Goal: Download file/media

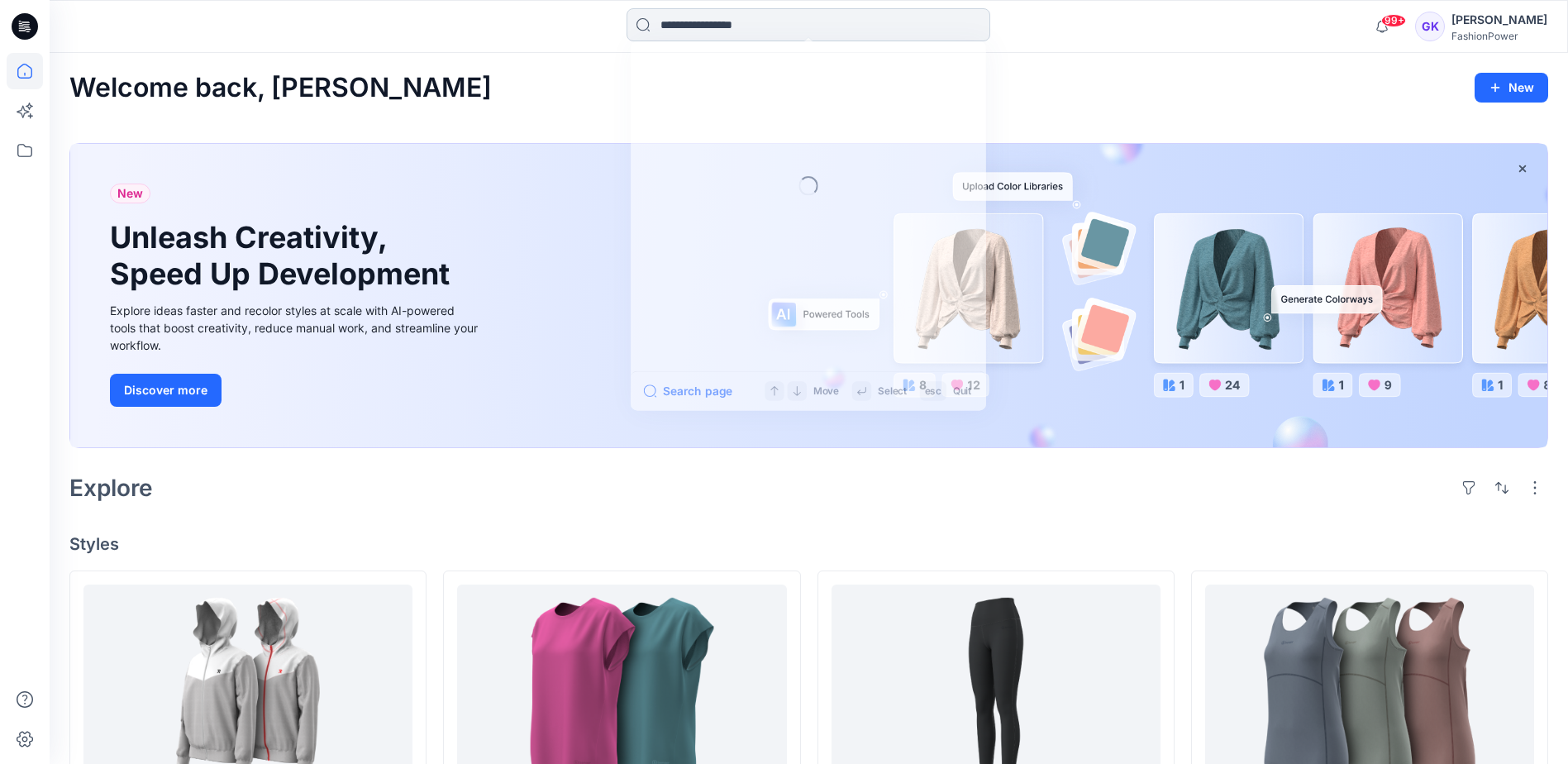
click at [706, 24] on input at bounding box center [808, 25] width 364 height 33
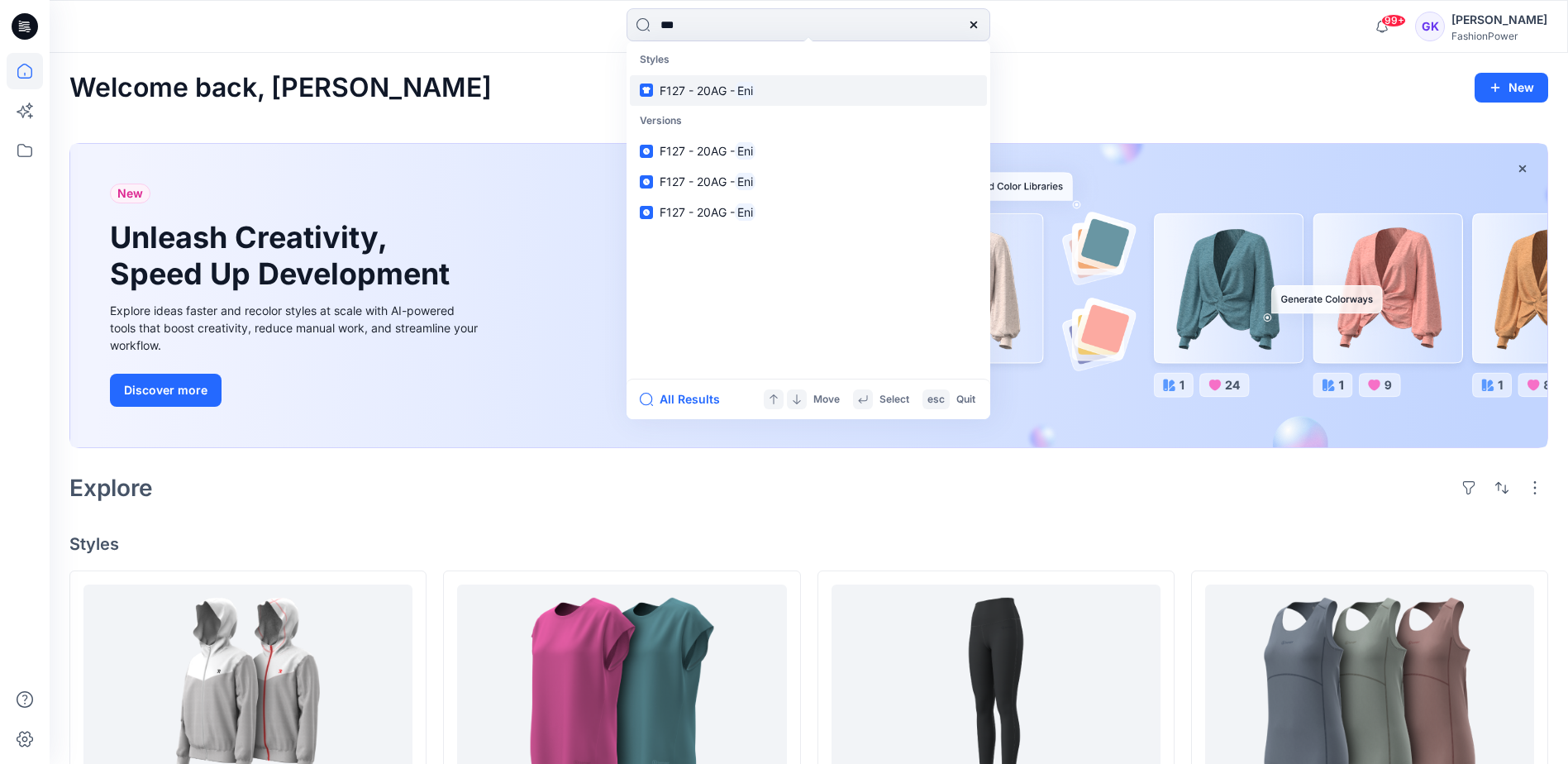
type input "***"
click at [700, 90] on span "F127 - 20AG -" at bounding box center [697, 90] width 75 height 14
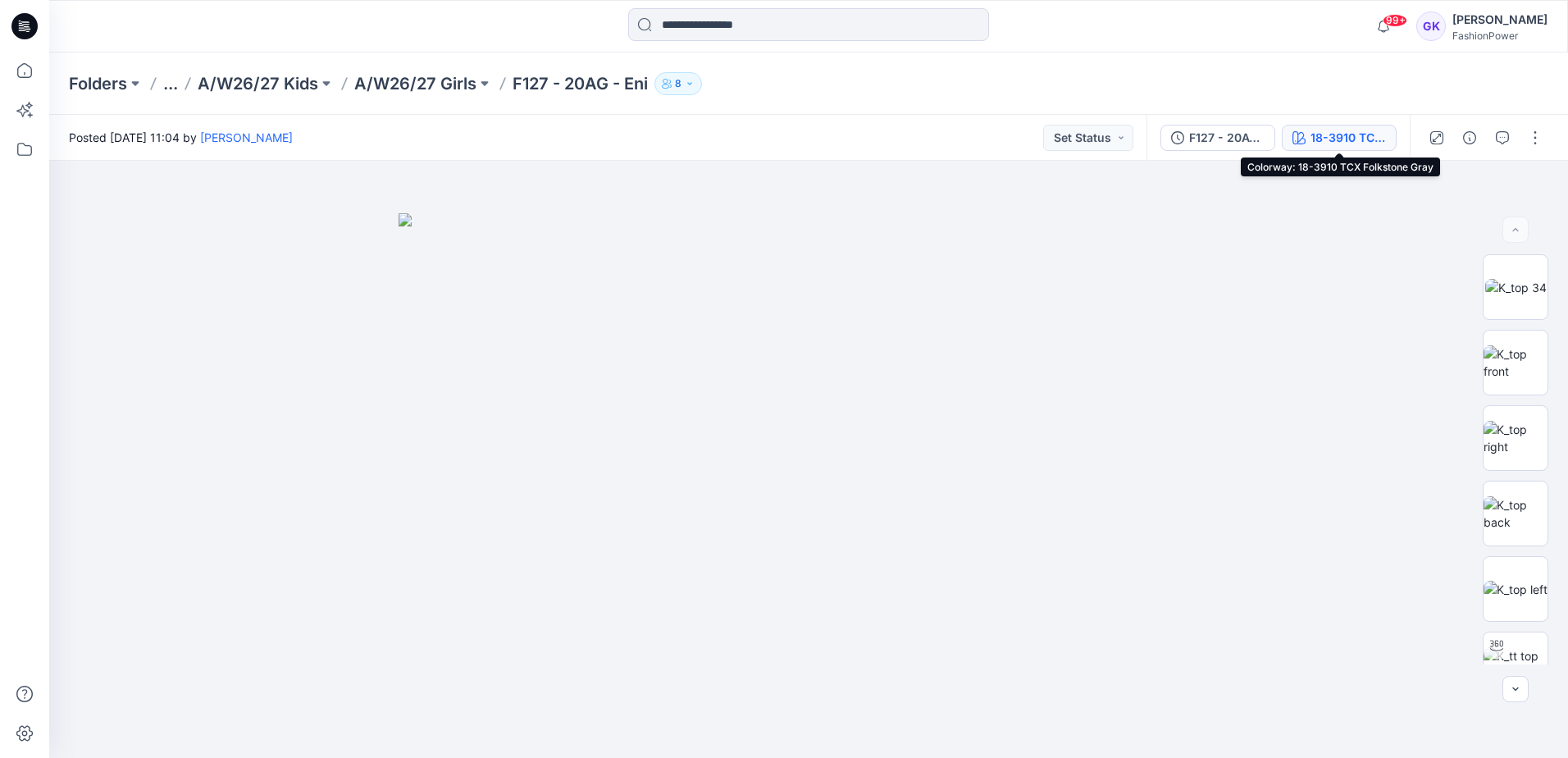
click at [1351, 144] on div "18-3910 TCX Folkstone Gray" at bounding box center [1348, 137] width 75 height 18
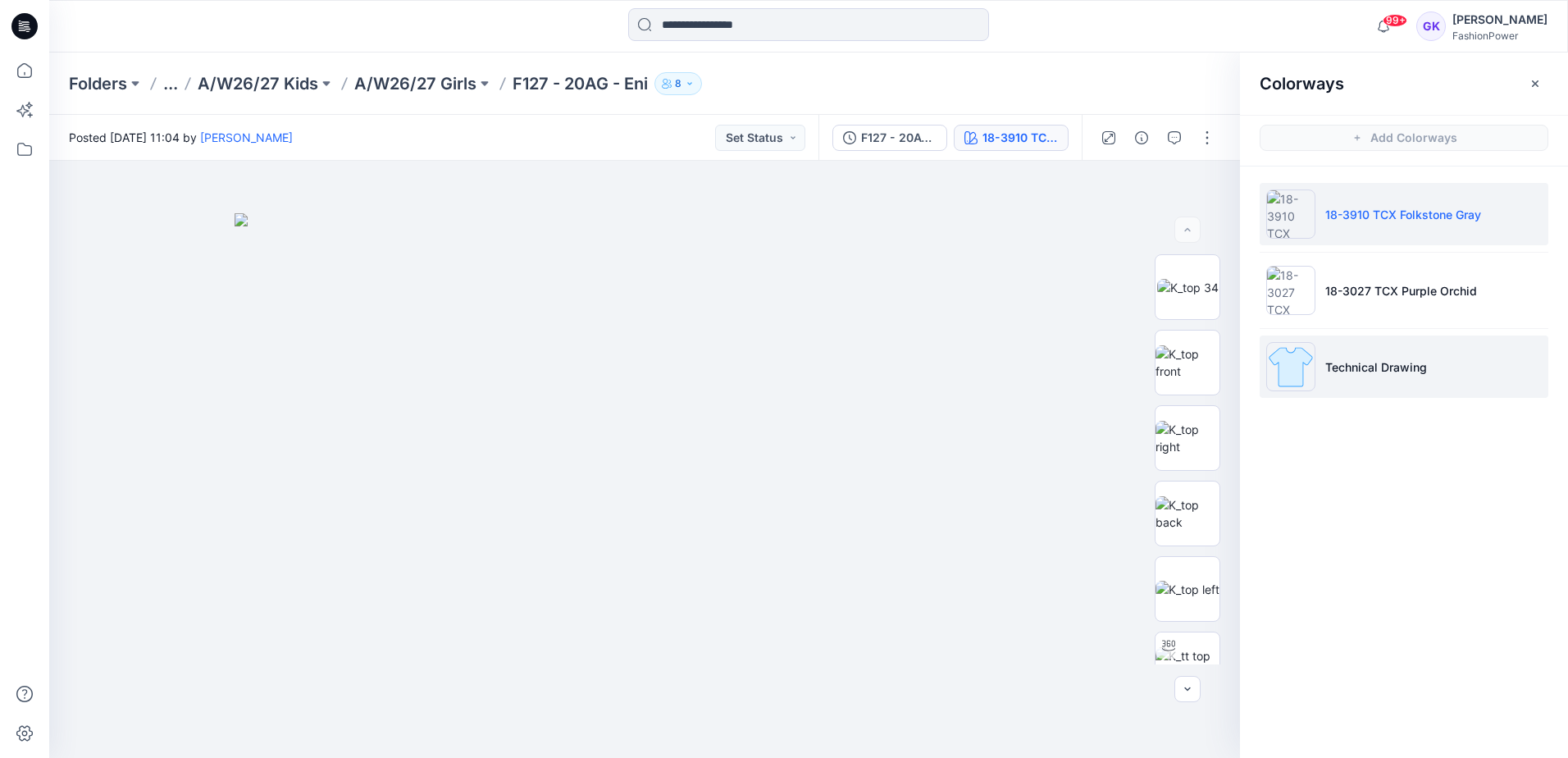
click at [1491, 377] on li "Technical Drawing" at bounding box center [1404, 367] width 289 height 62
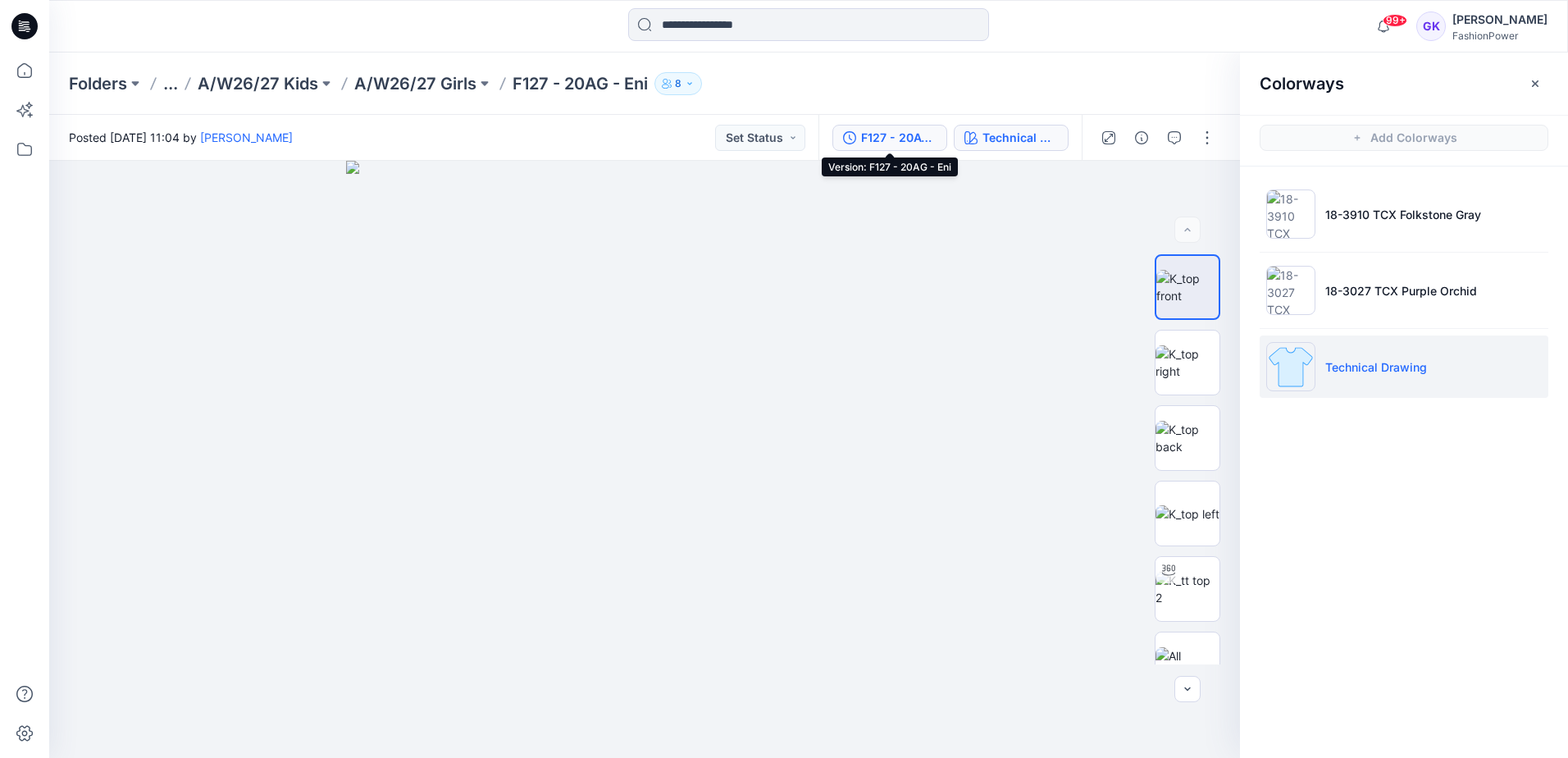
click at [916, 141] on div "F127 - 20AG - Eni" at bounding box center [898, 137] width 75 height 18
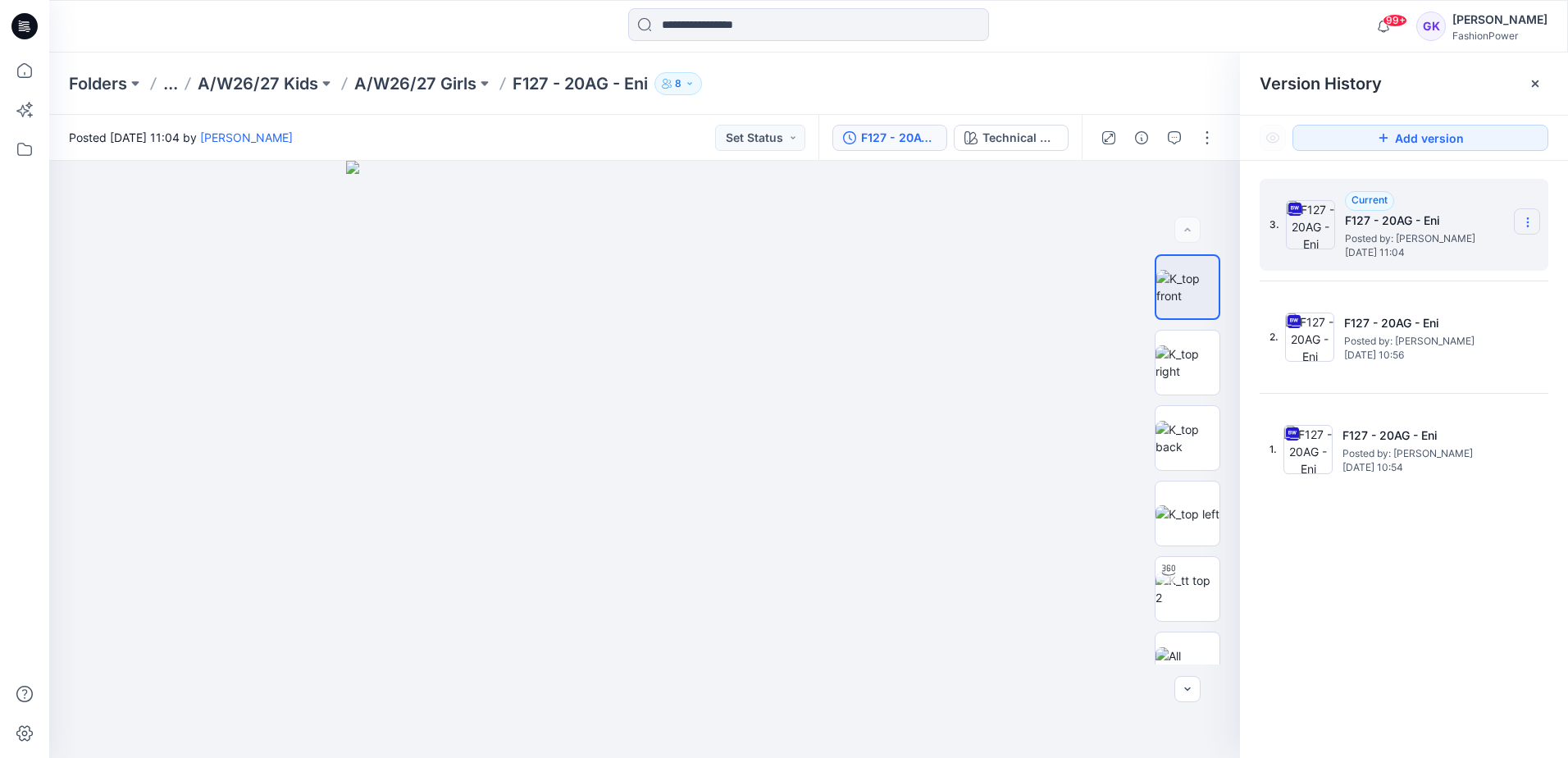
click at [1527, 222] on icon at bounding box center [1527, 222] width 13 height 13
click at [1477, 257] on span "Download Source BW File" at bounding box center [1445, 254] width 137 height 20
click at [1066, 58] on div "Folders ... A/W26/27 Kids A/W26/27 Girls F127 - 20AG - Eni 8" at bounding box center [809, 84] width 1519 height 62
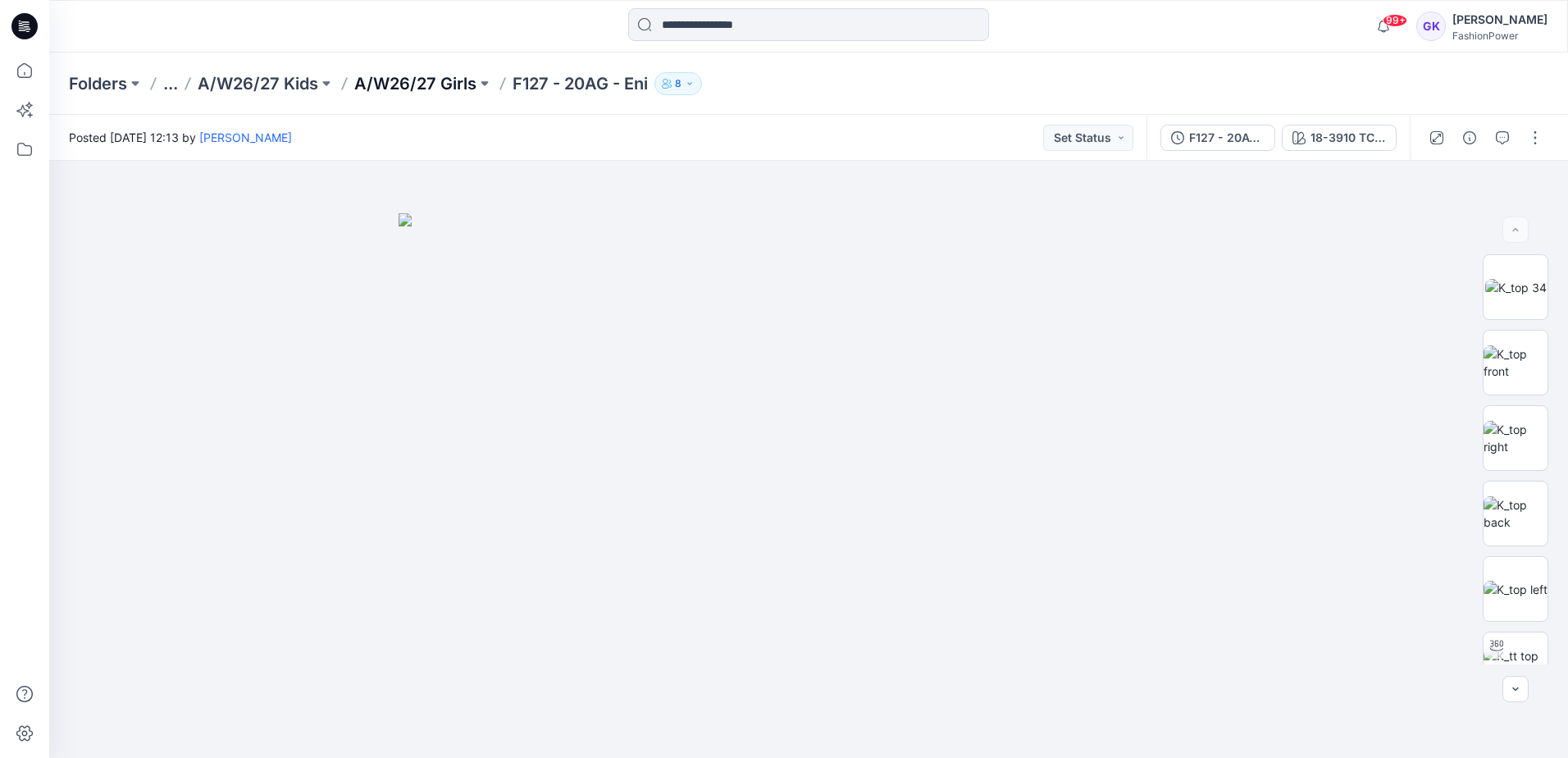
click at [413, 73] on p "A/W26/27 Girls" at bounding box center [416, 84] width 123 height 23
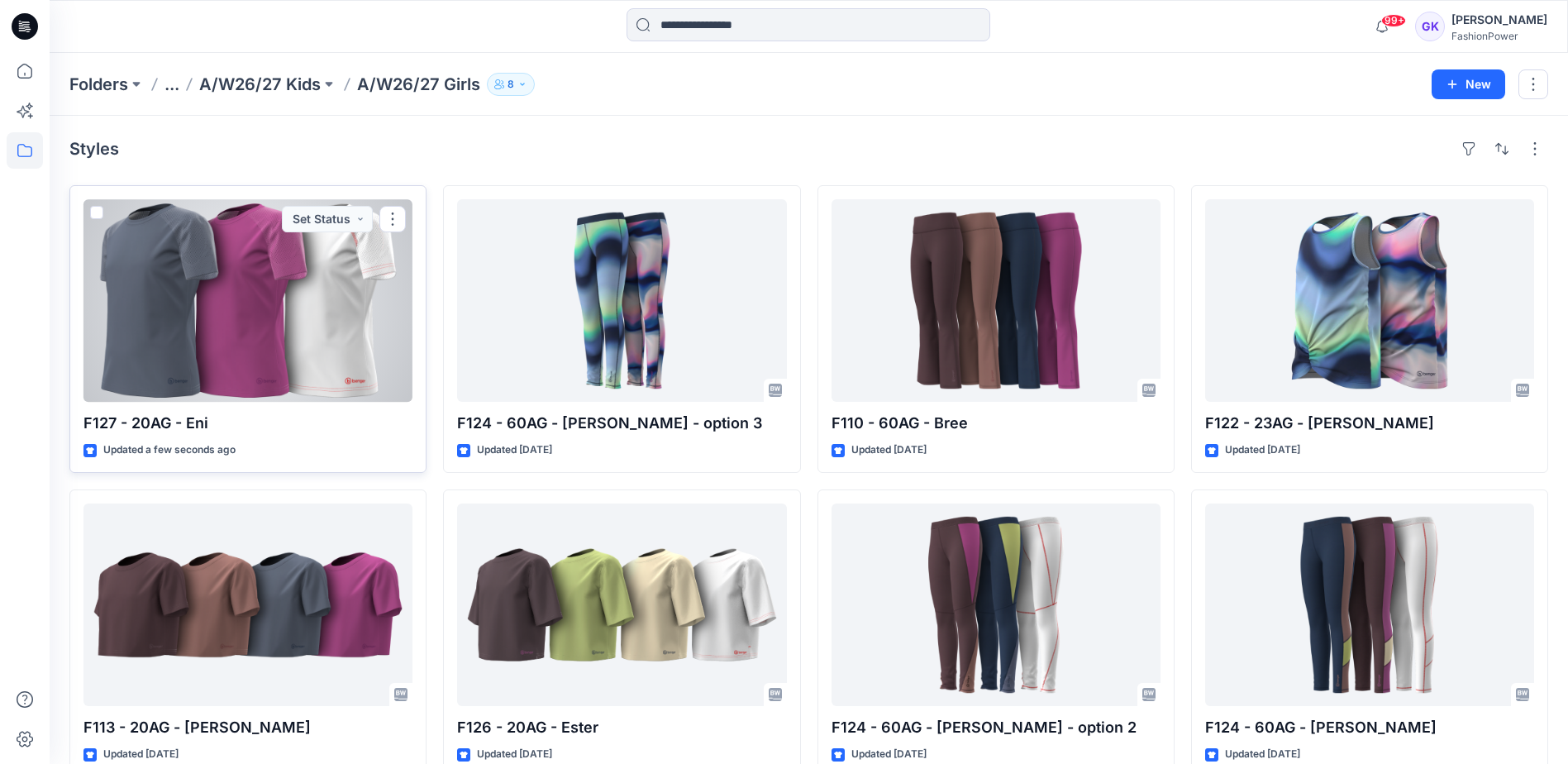
click at [284, 318] on div at bounding box center [248, 300] width 329 height 203
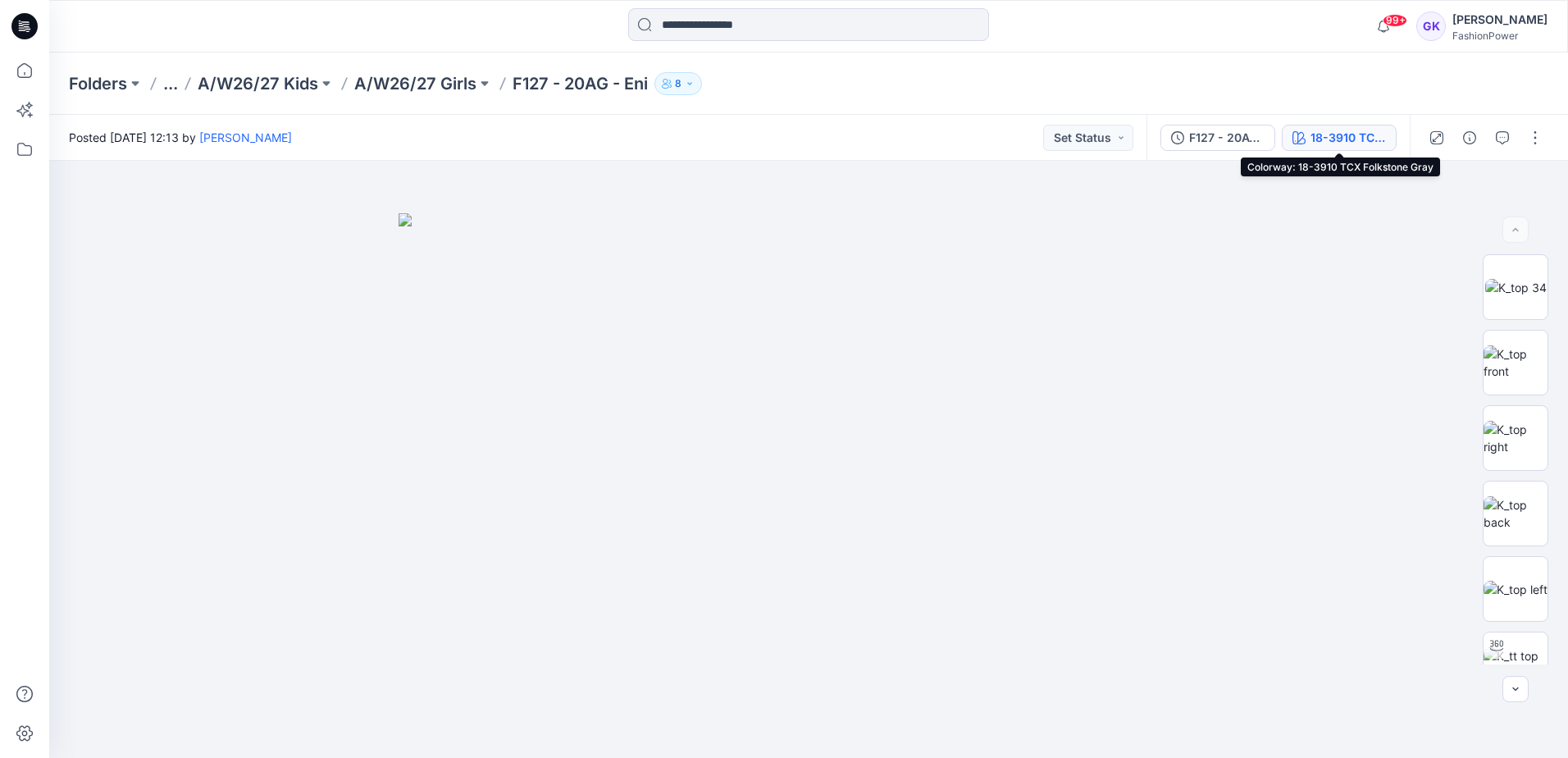
click at [1352, 138] on div "18-3910 TCX Folkstone Gray" at bounding box center [1348, 137] width 75 height 18
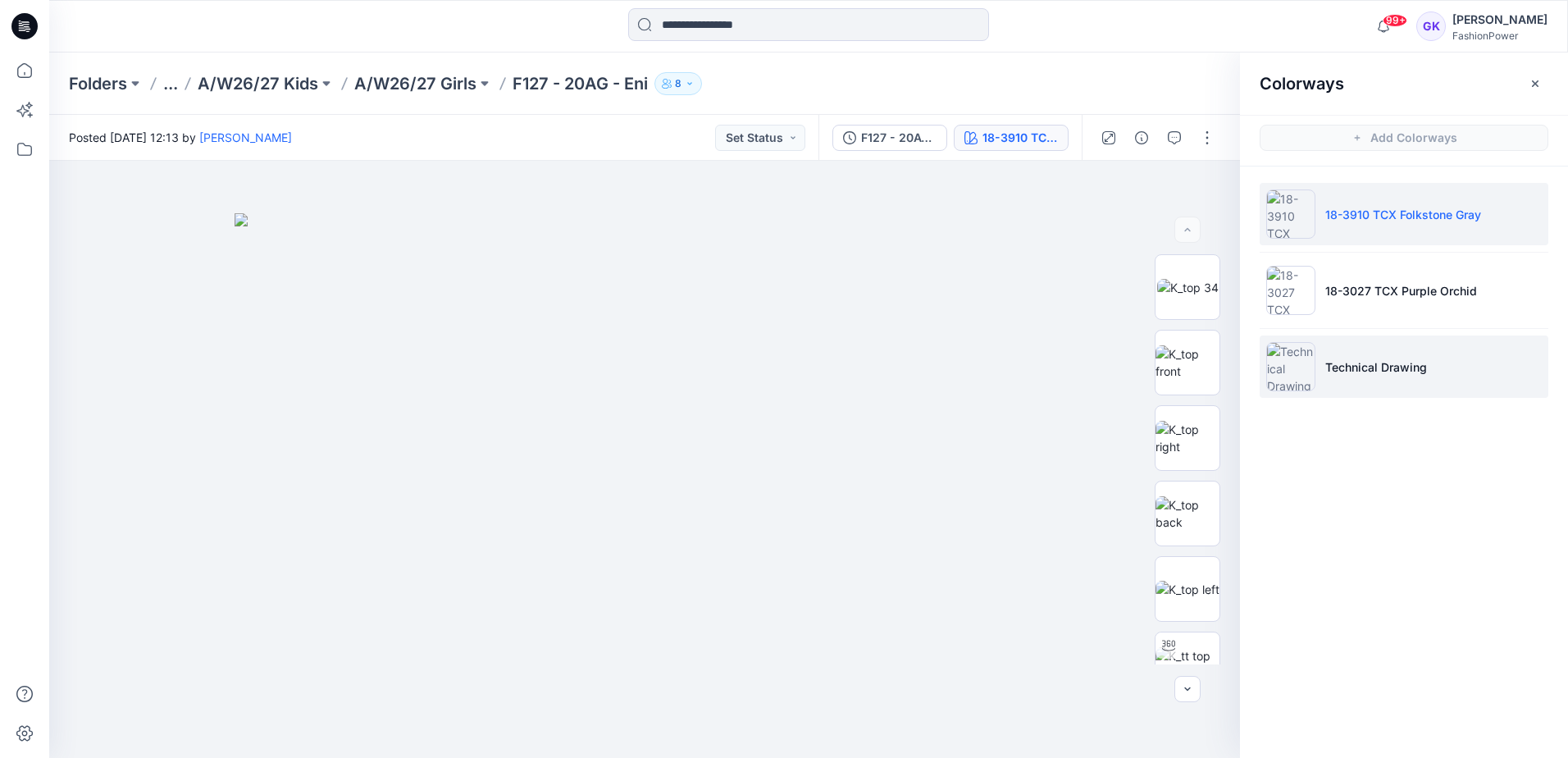
click at [1358, 363] on p "Technical Drawing" at bounding box center [1376, 367] width 102 height 17
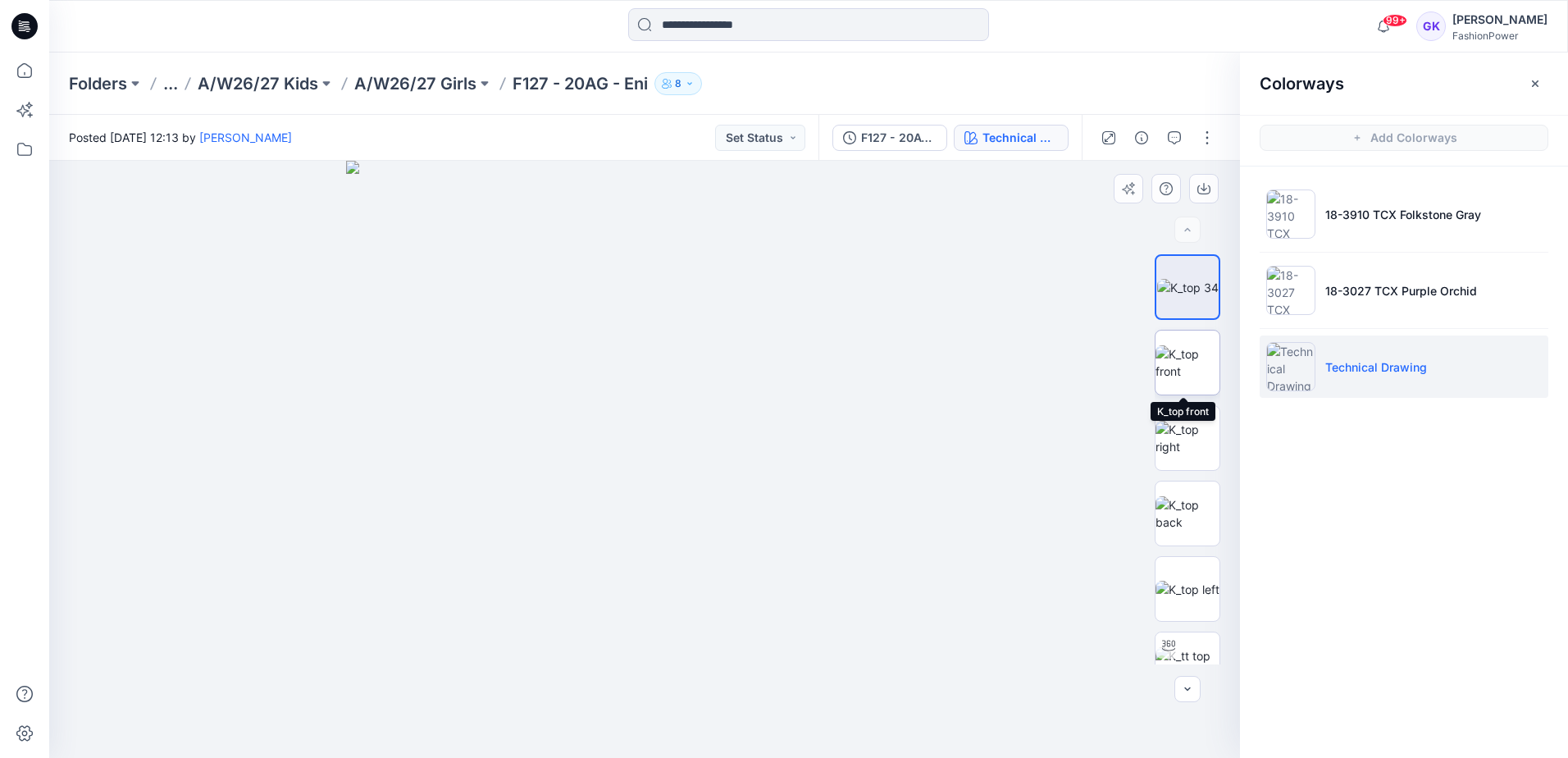
click at [1200, 357] on img at bounding box center [1187, 363] width 64 height 35
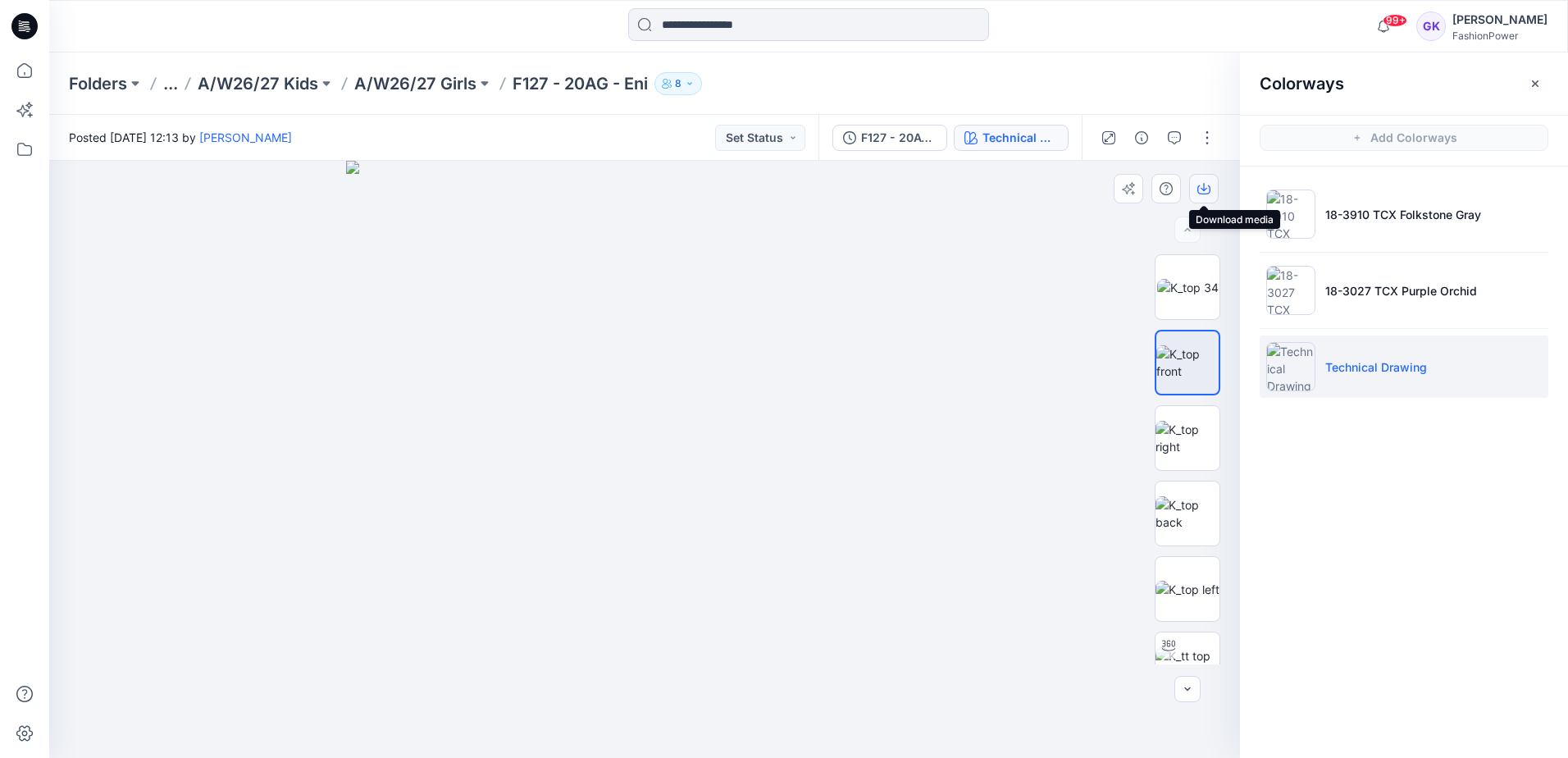
click at [1212, 187] on button "button" at bounding box center [1204, 188] width 29 height 29
click at [1200, 508] on img at bounding box center [1187, 514] width 64 height 35
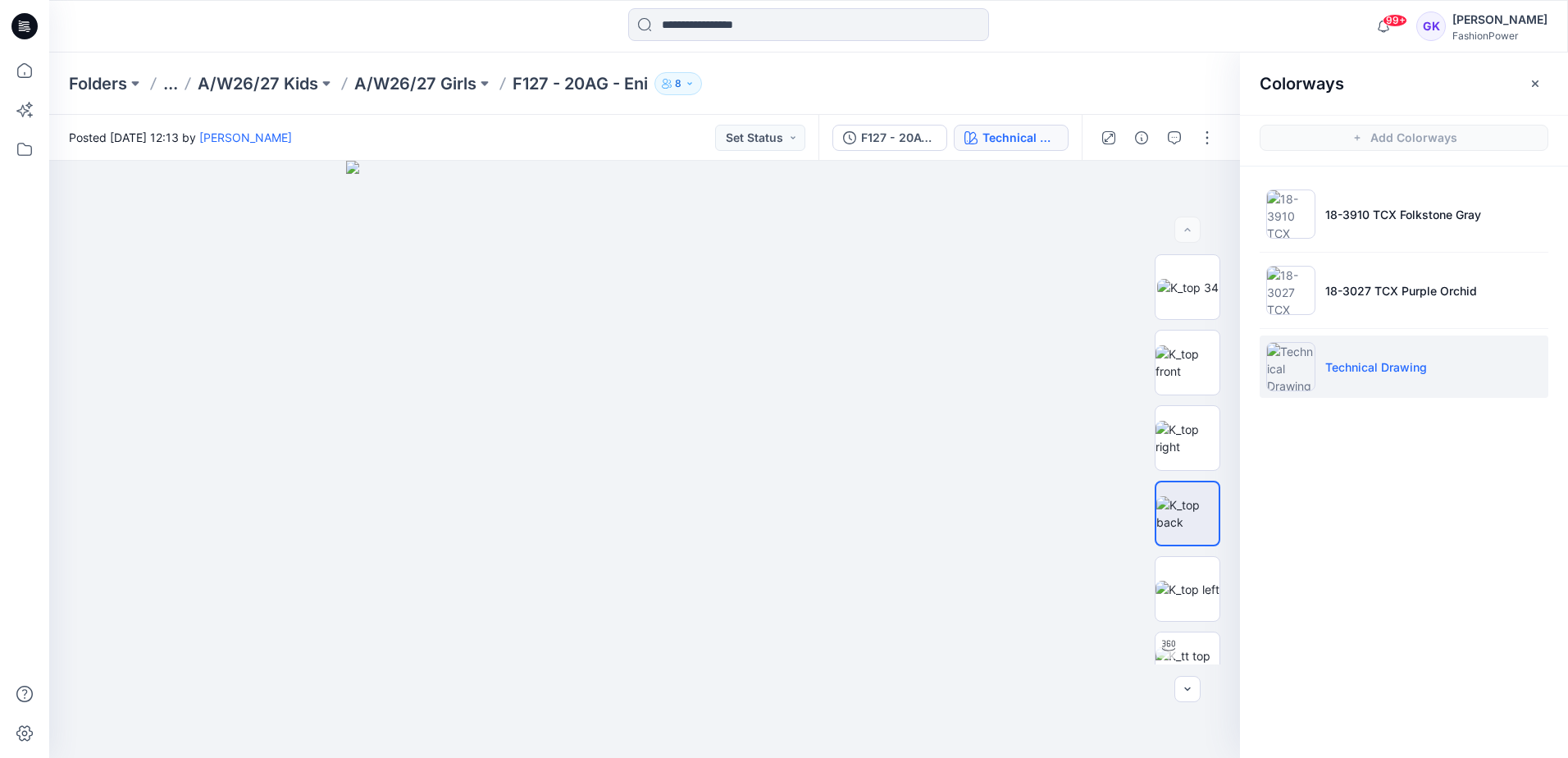
click at [1409, 598] on div "Colorways Add Colorways 18-3910 TCX Folkstone Gray 18-3027 TCX Purple Orchid Te…" at bounding box center [1404, 405] width 328 height 705
click at [1205, 191] on icon "button" at bounding box center [1204, 188] width 13 height 13
click at [1175, 596] on img at bounding box center [1187, 590] width 64 height 17
click at [1200, 192] on icon "button" at bounding box center [1204, 188] width 13 height 13
